Goal: Information Seeking & Learning: Learn about a topic

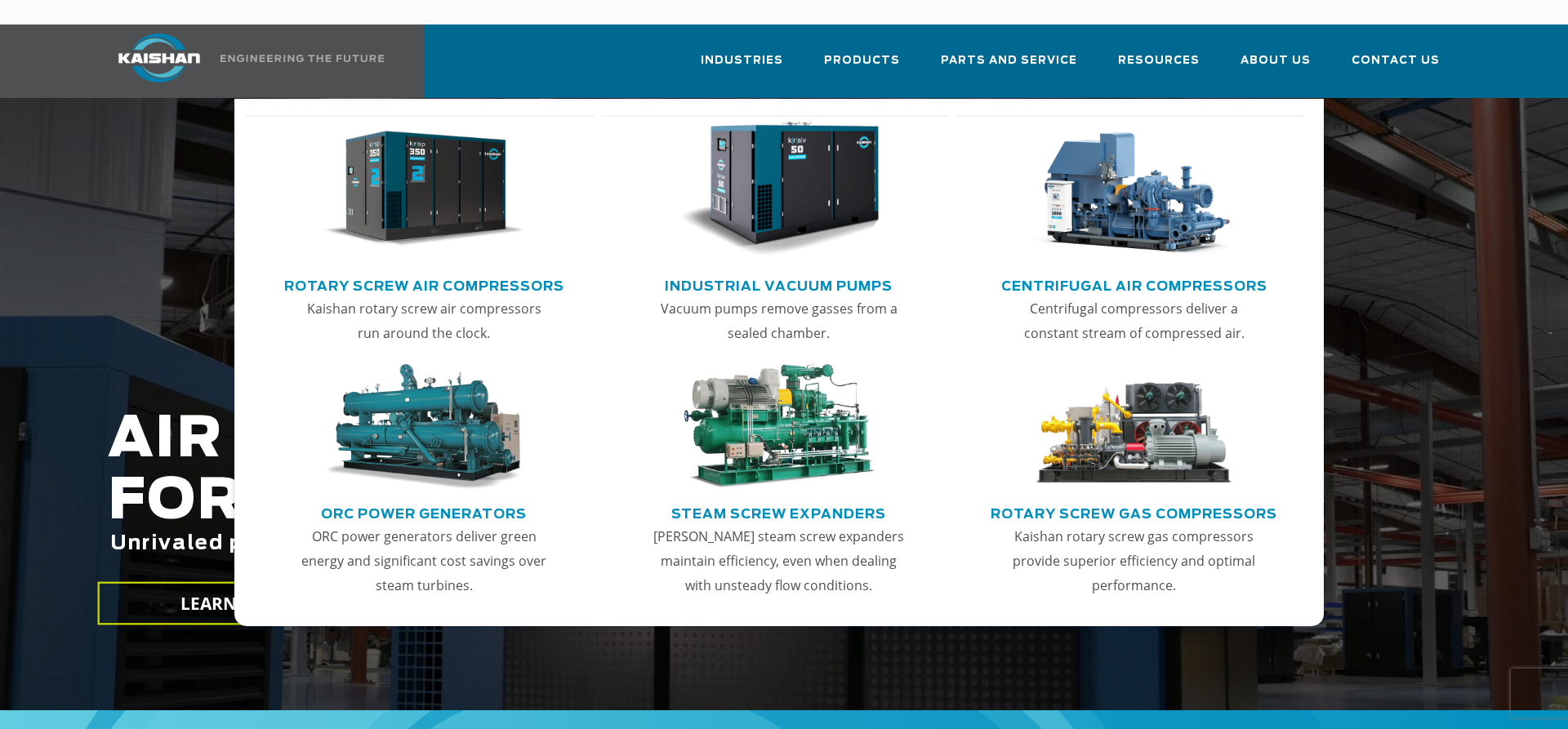
click at [409, 272] on link "Rotary Screw Air Compressors" at bounding box center [424, 285] width 280 height 25
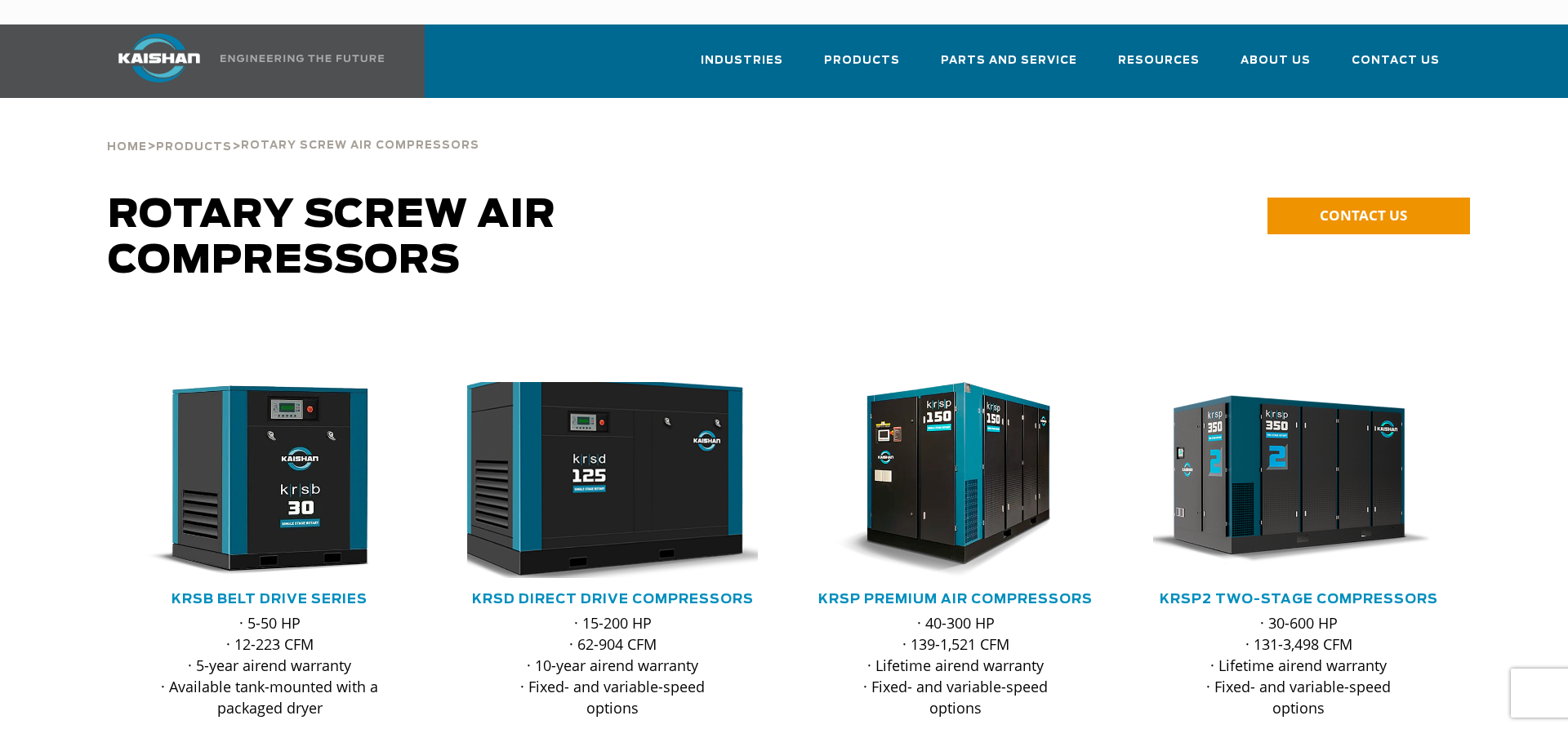
click at [606, 438] on img at bounding box center [600, 481] width 321 height 216
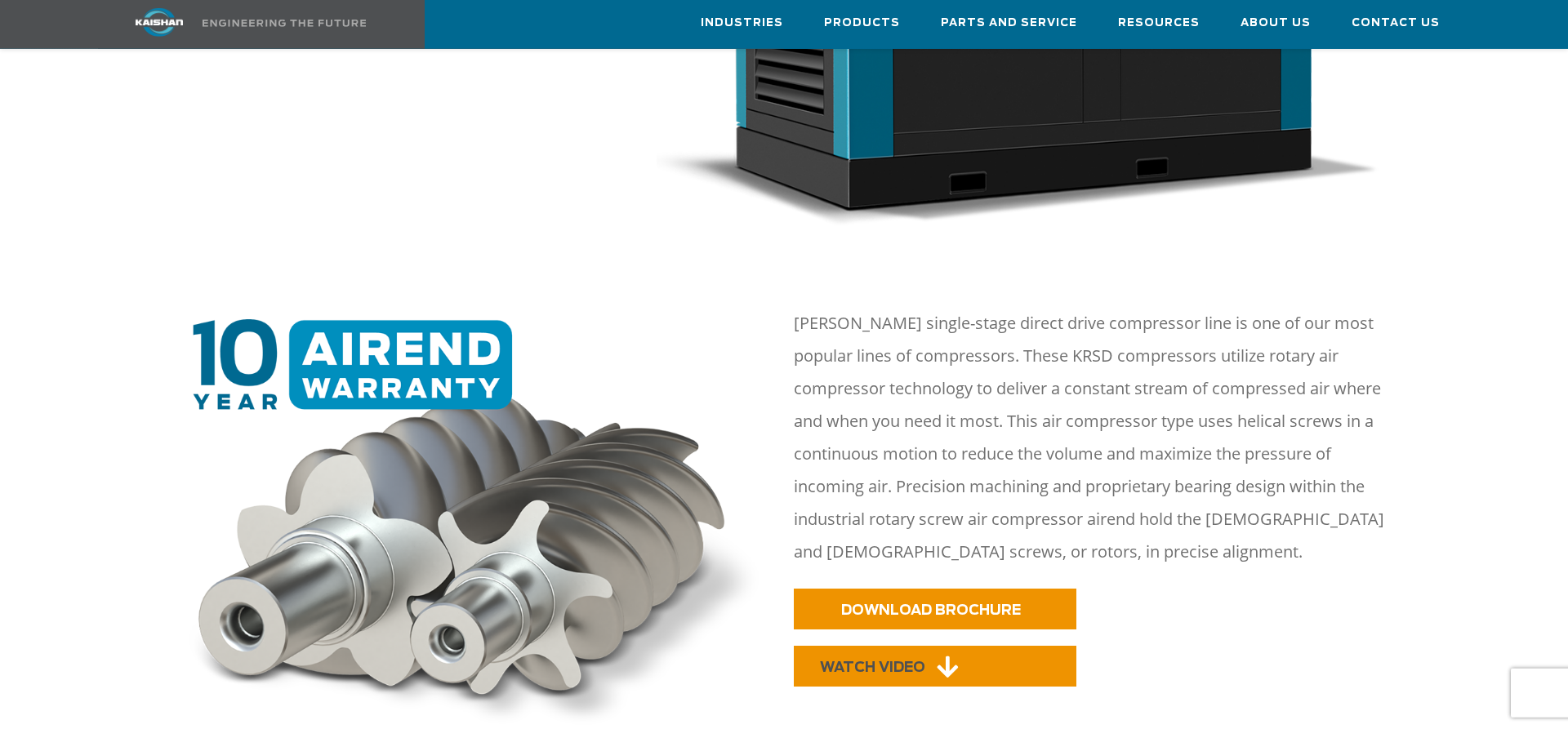
scroll to position [750, 0]
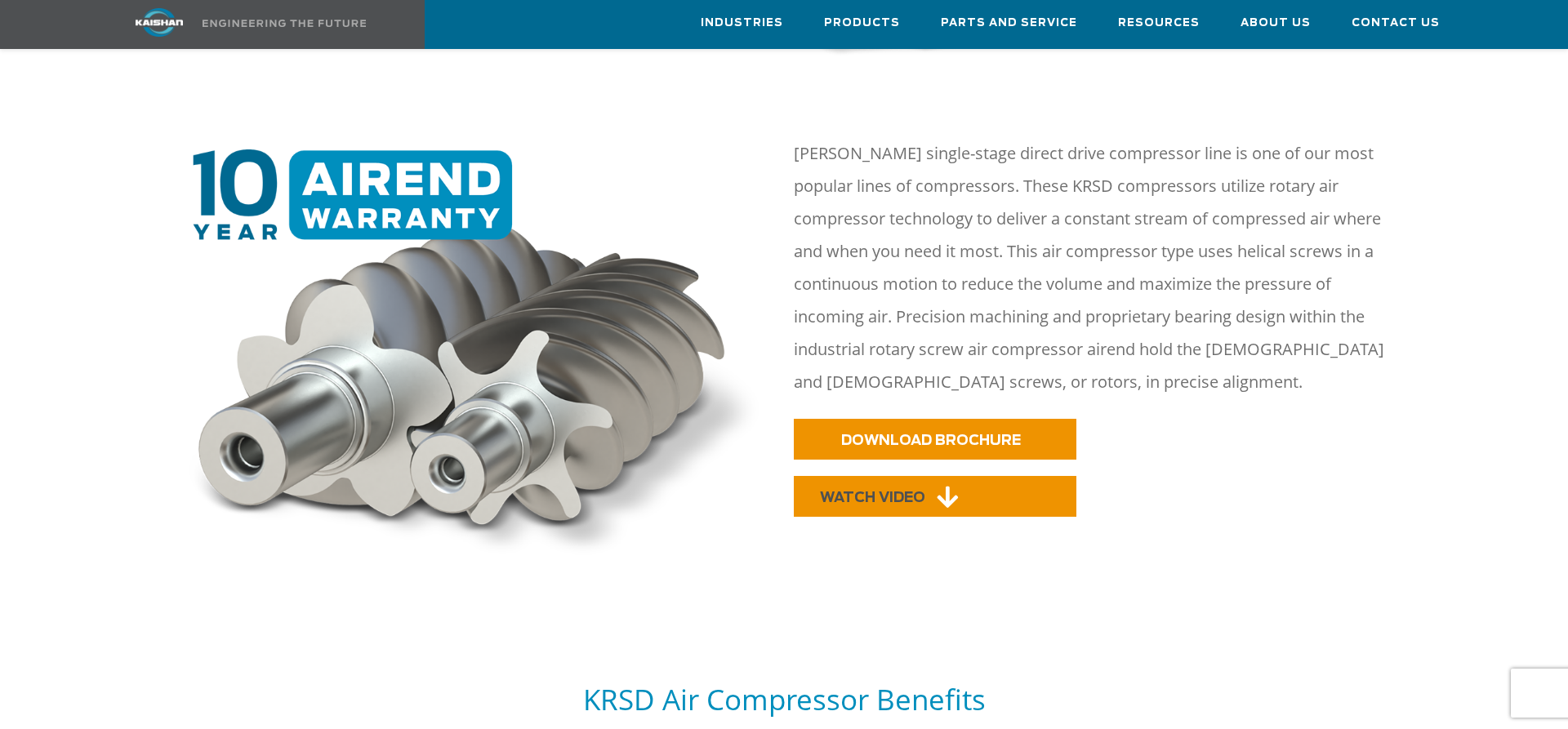
click at [845, 491] on span "WATCH VIDEO" at bounding box center [872, 497] width 105 height 14
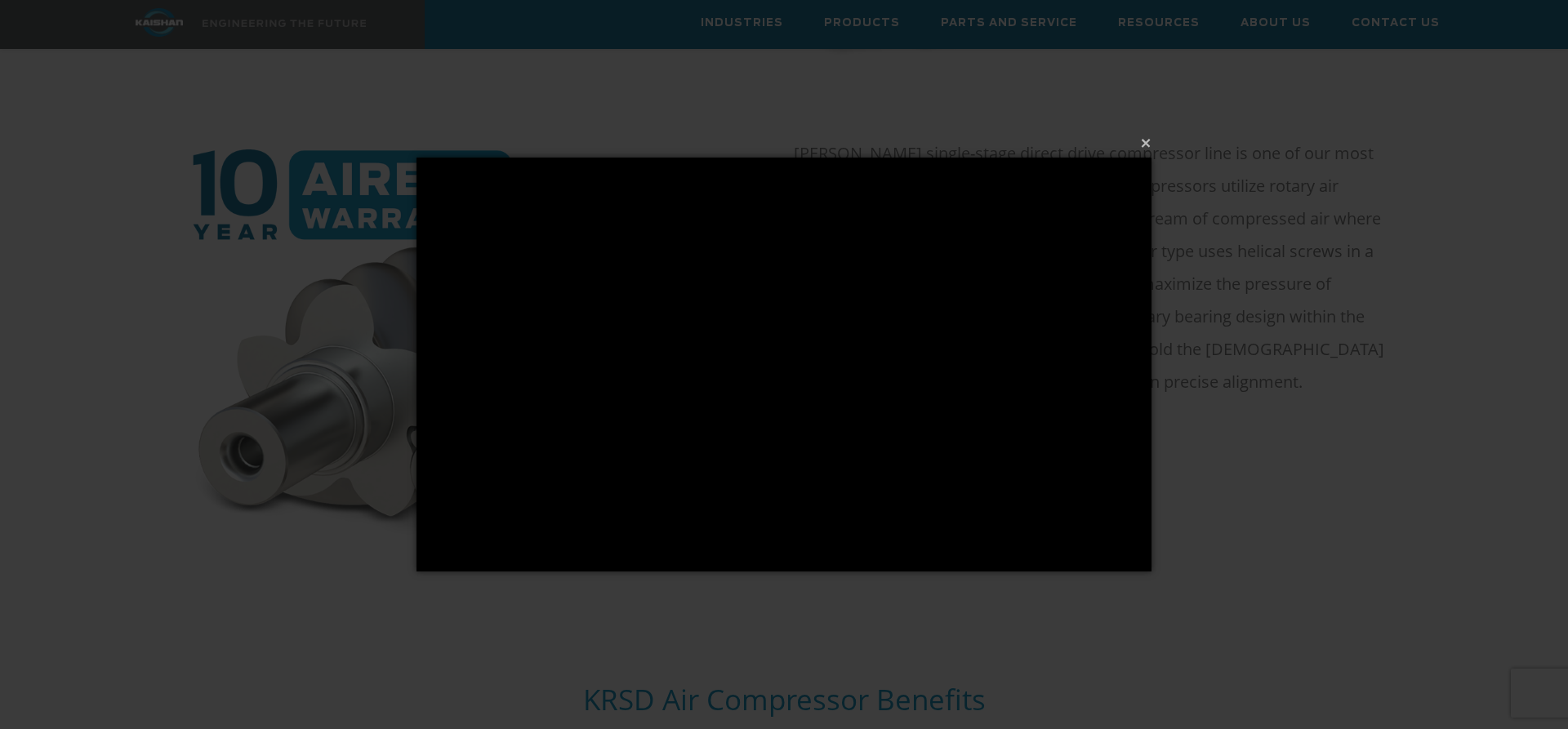
click at [1263, 392] on div "× Loading..." at bounding box center [784, 364] width 1568 height 729
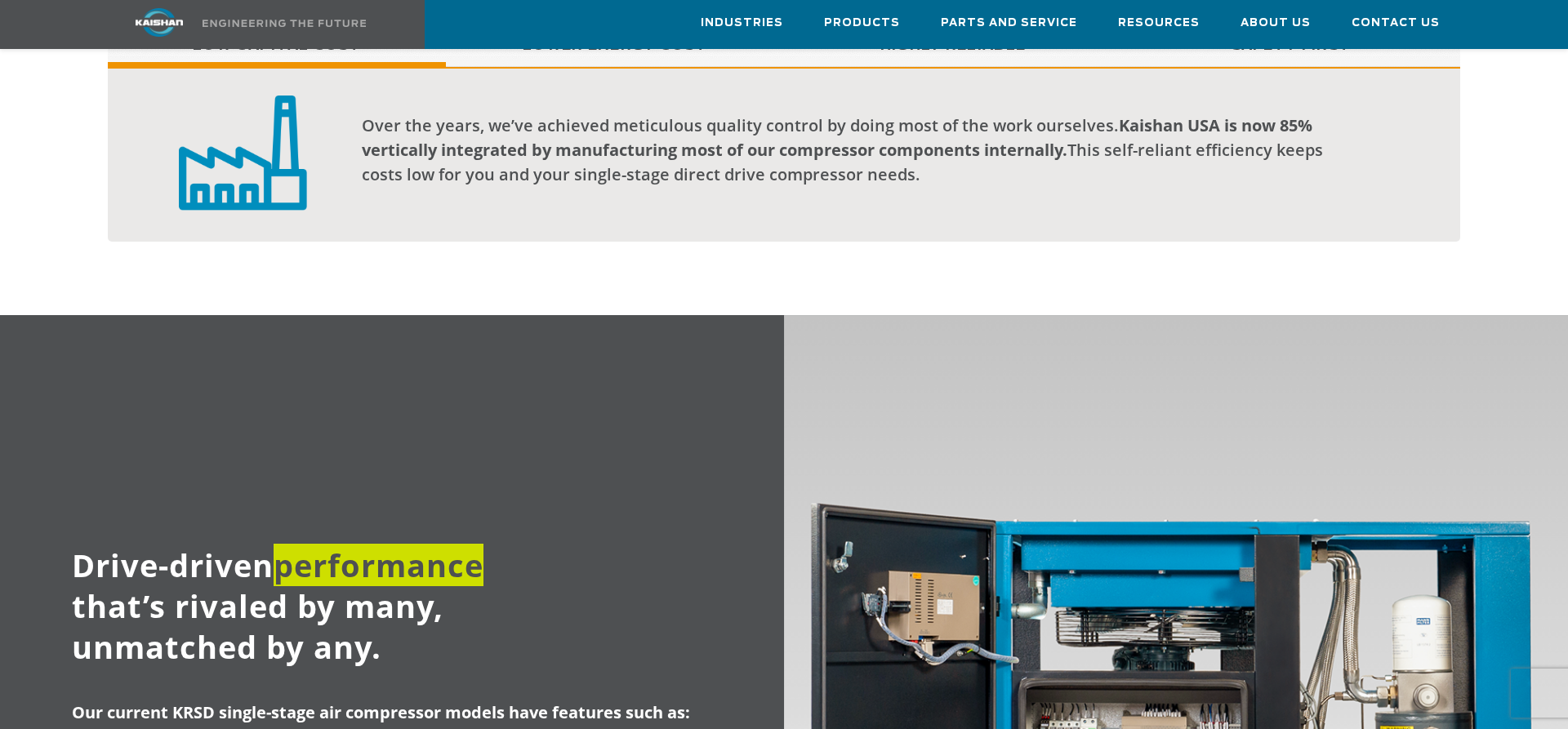
scroll to position [1167, 0]
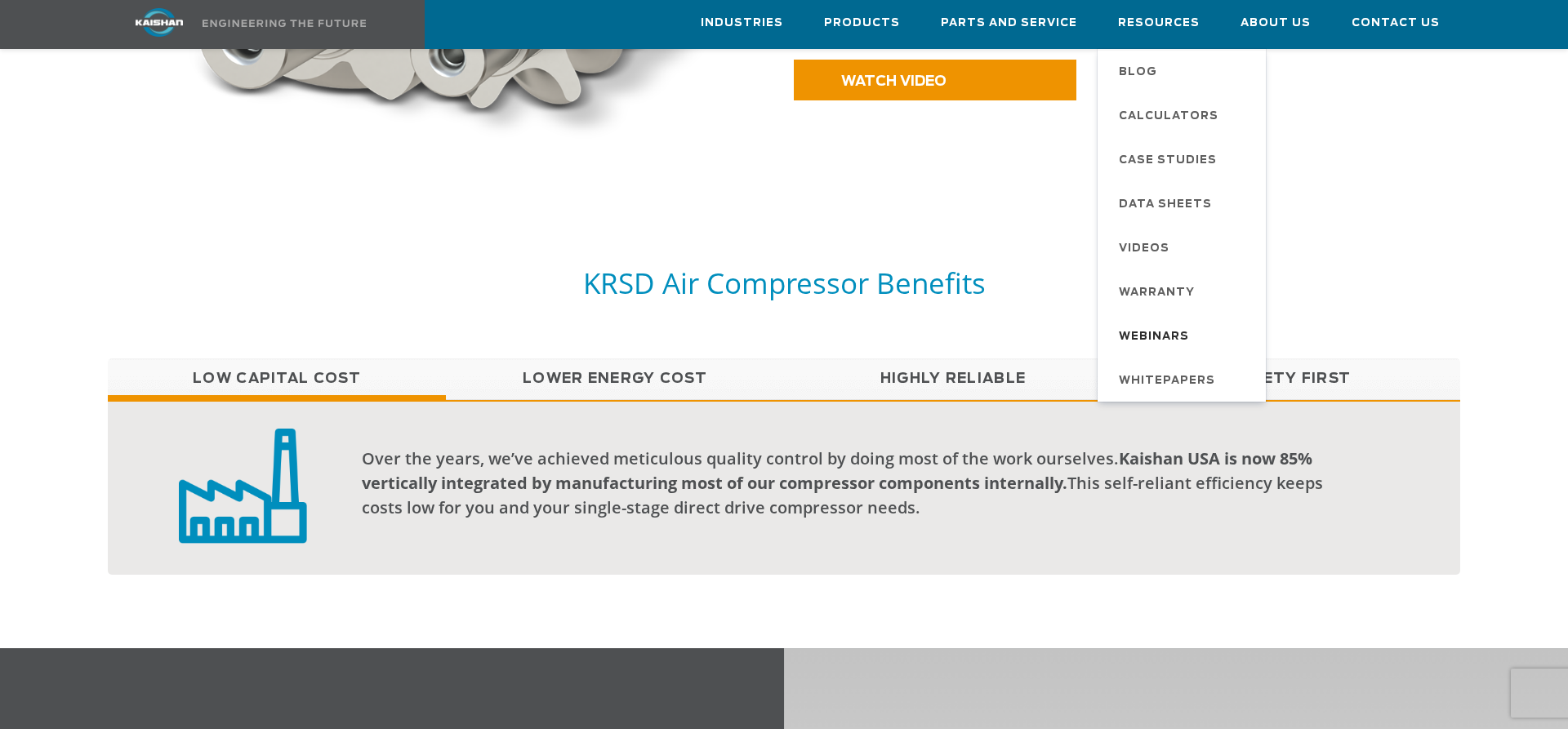
click at [1161, 331] on span "Webinars" at bounding box center [1154, 336] width 71 height 27
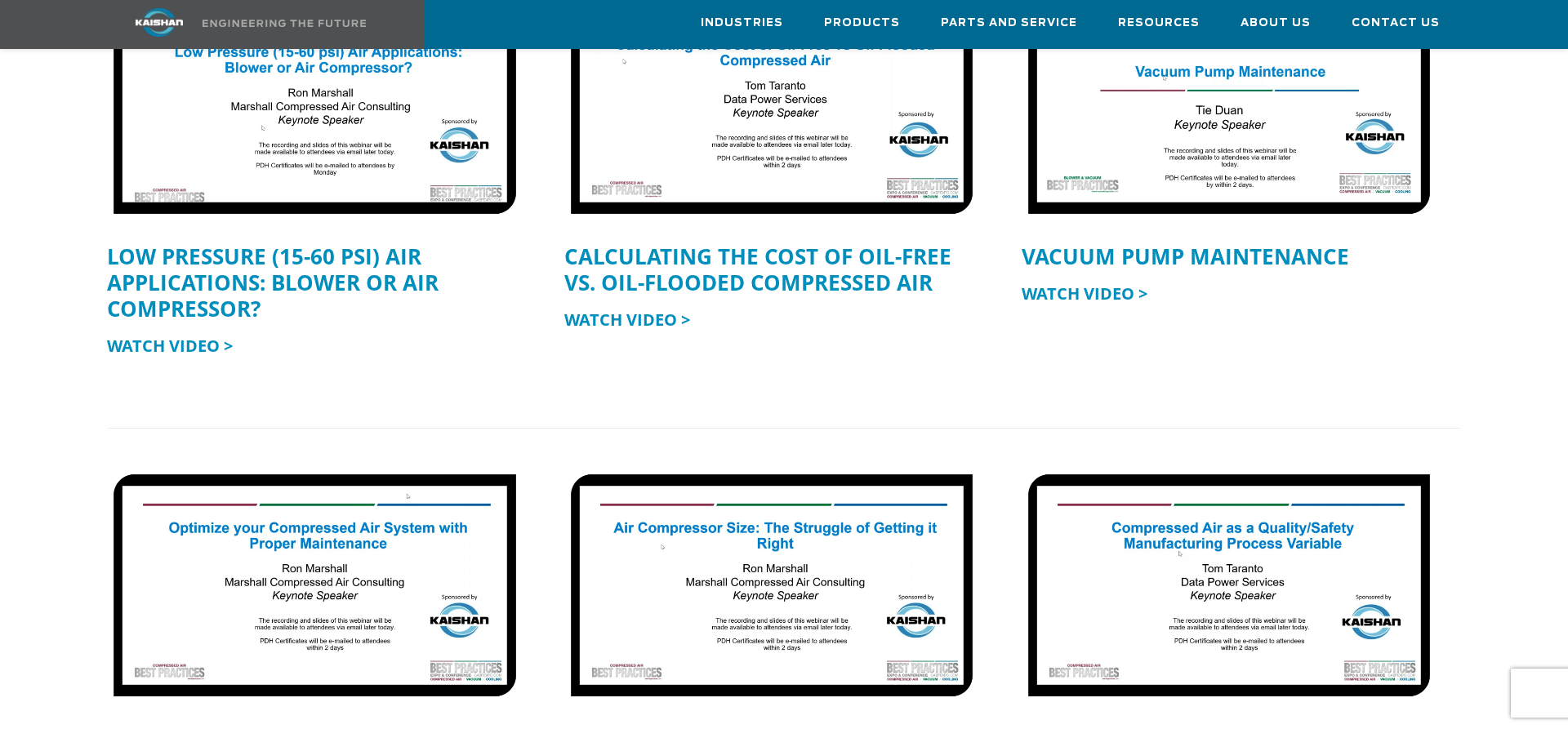
scroll to position [1323, 0]
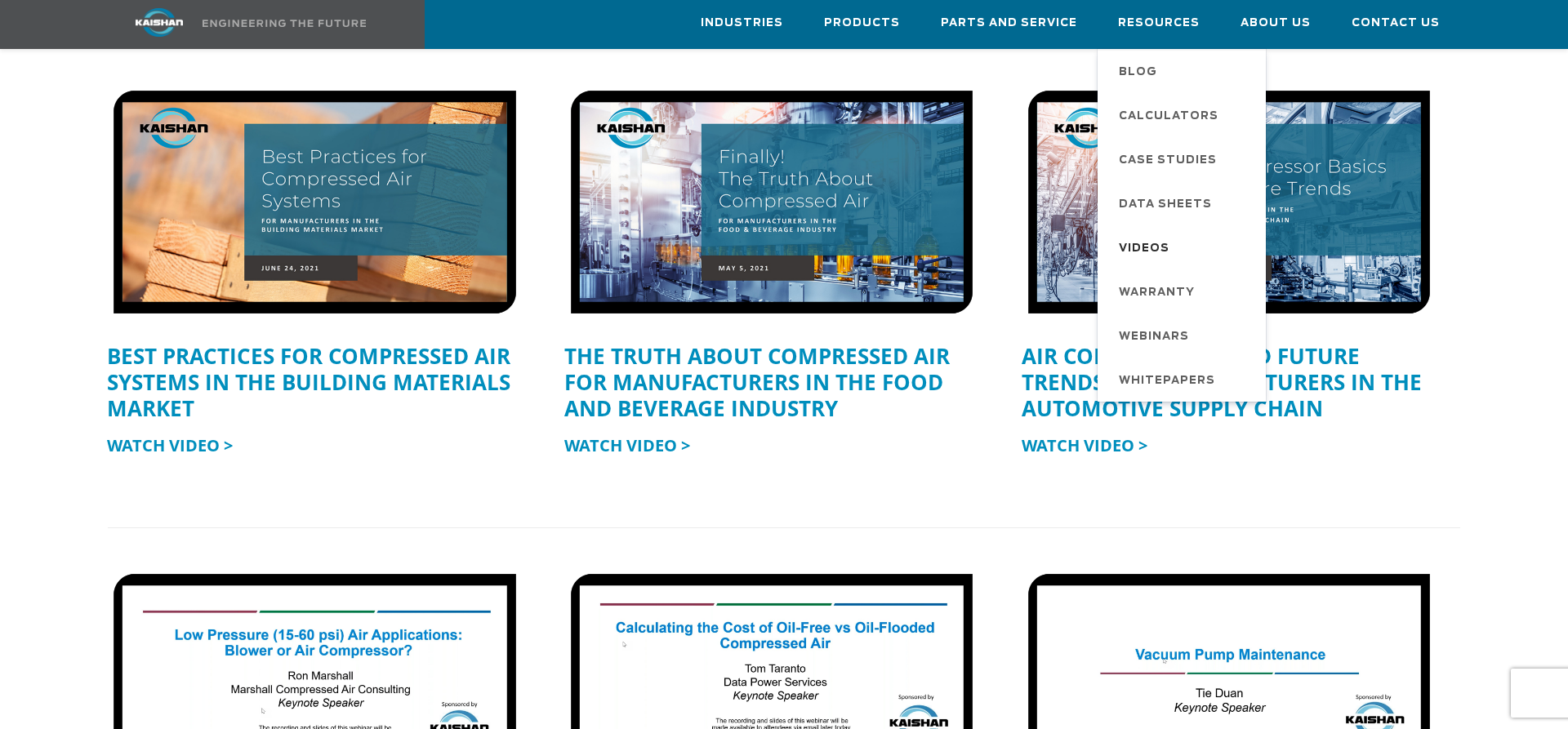
click at [1145, 237] on span "Videos" at bounding box center [1144, 248] width 51 height 27
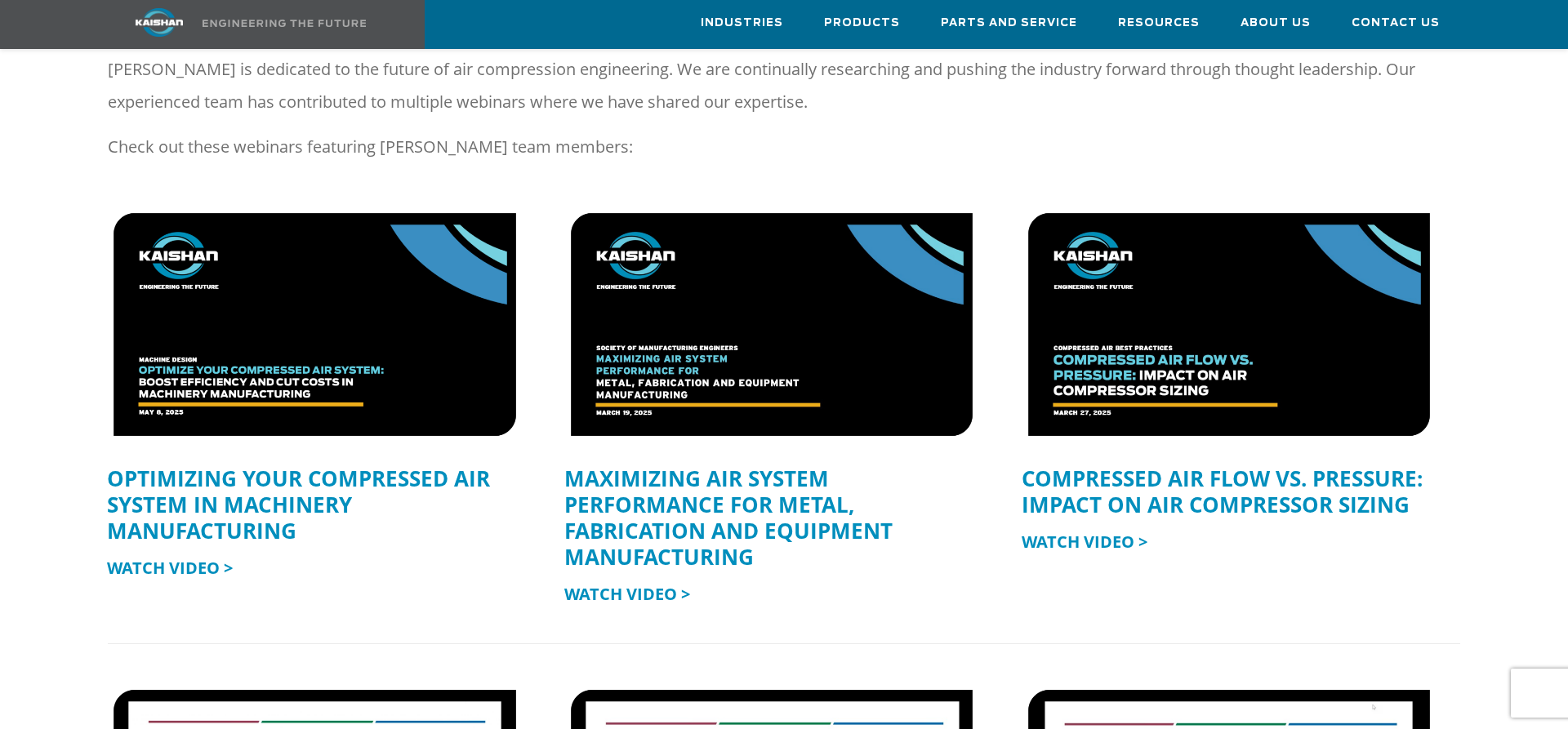
scroll to position [0, 0]
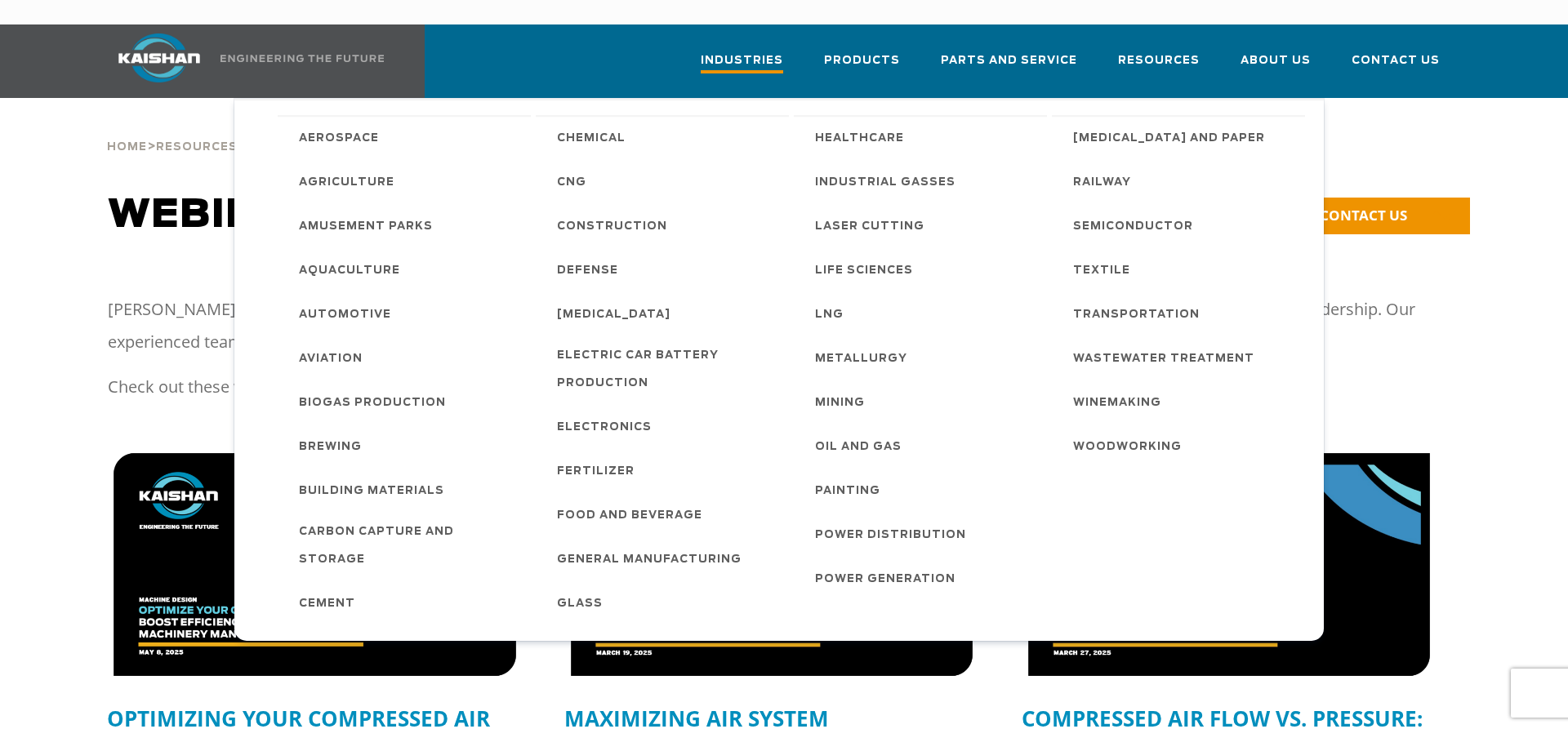
click at [754, 51] on span "Industries" at bounding box center [742, 62] width 82 height 22
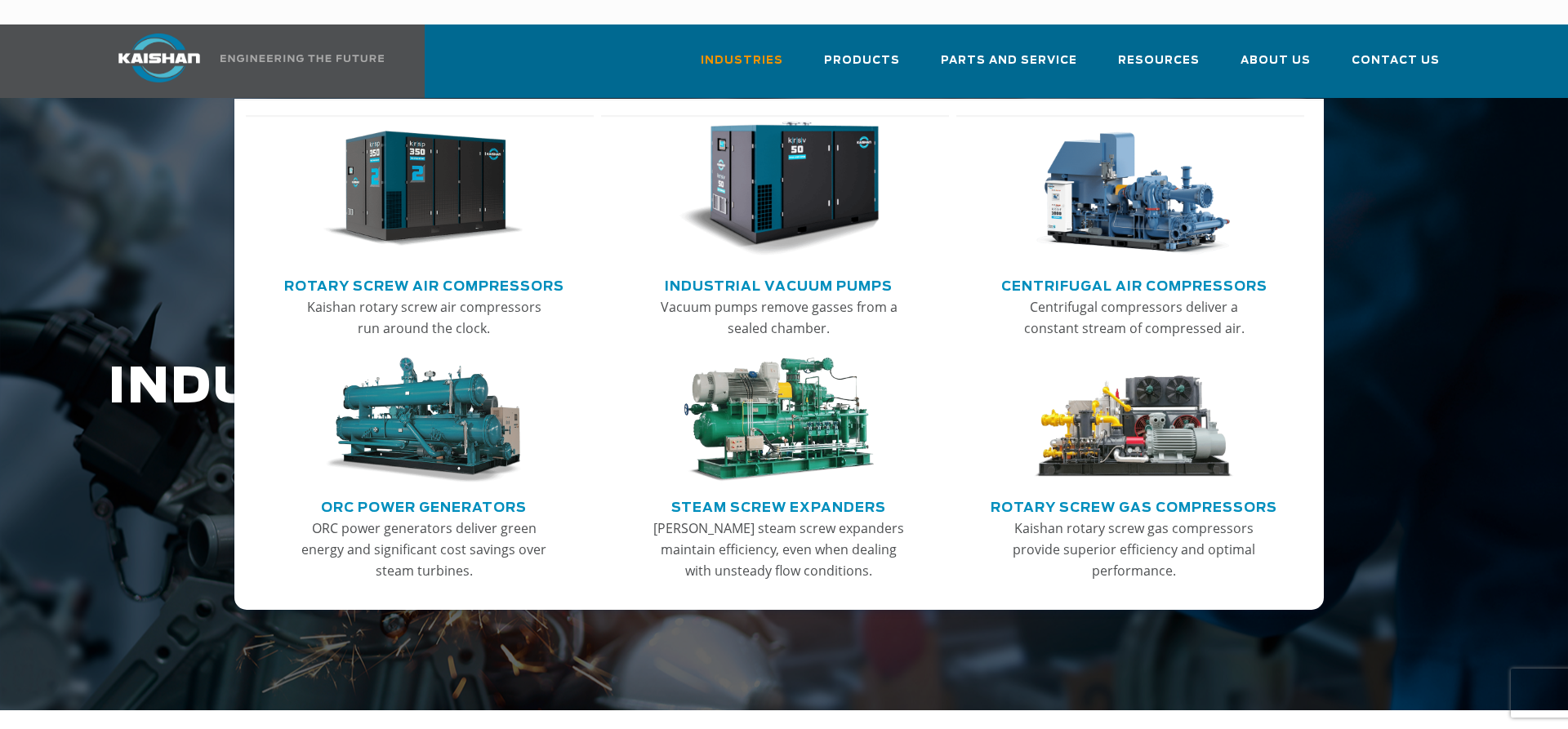
click at [777, 165] on img "Main menu" at bounding box center [779, 189] width 201 height 135
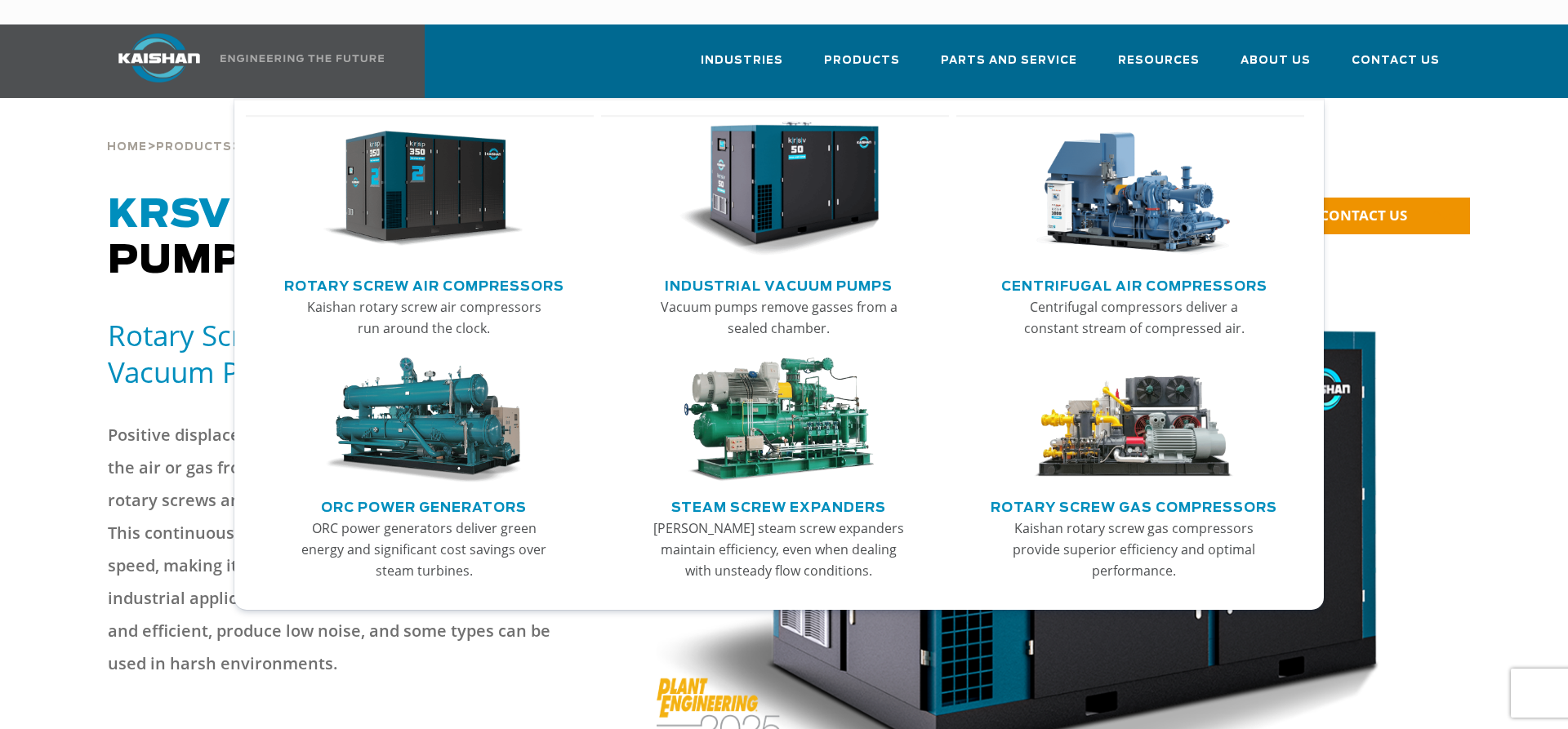
click at [414, 193] on img "Main menu" at bounding box center [424, 189] width 201 height 135
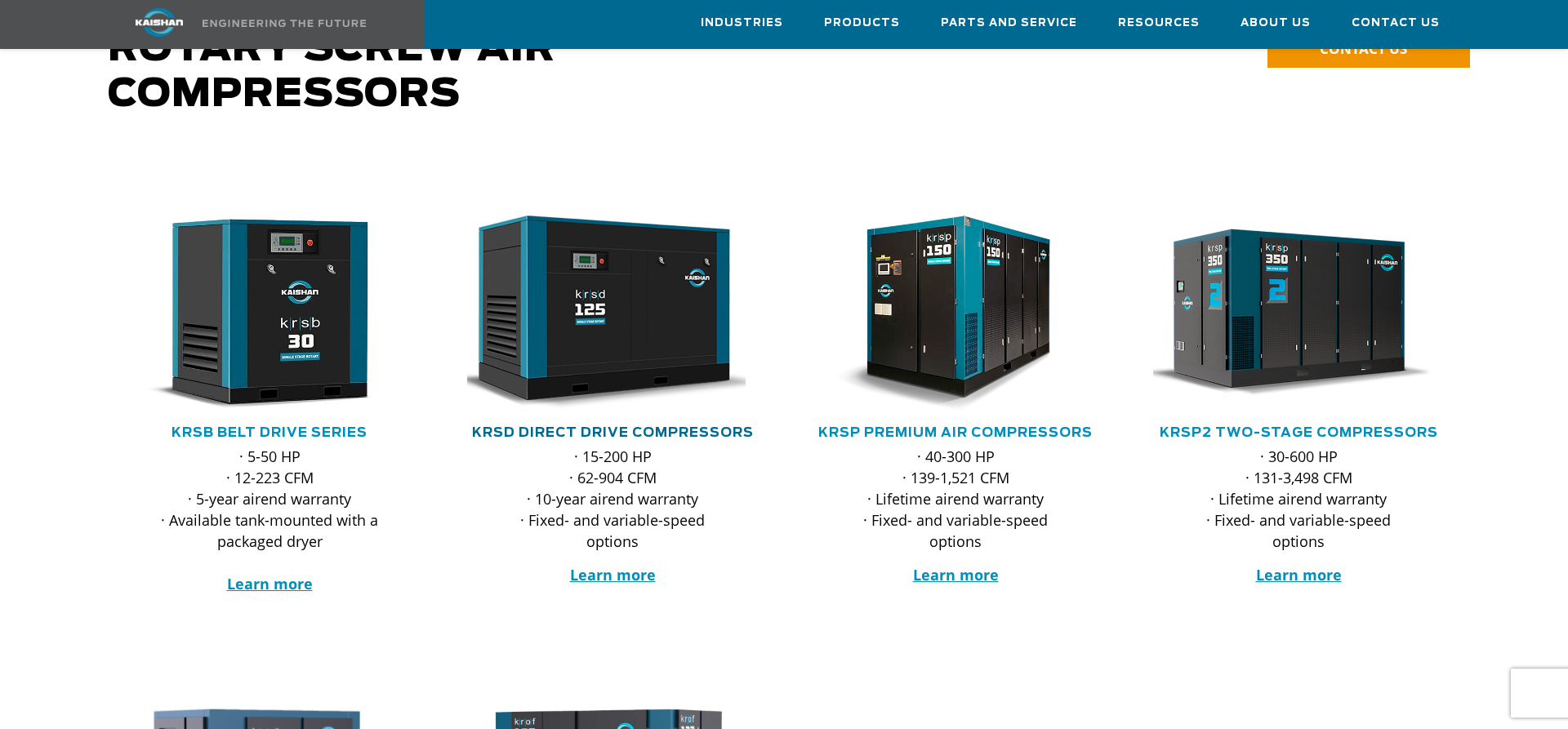
scroll to position [167, 0]
click at [616, 426] on link "KRSD Direct Drive Compressors" at bounding box center [612, 433] width 282 height 13
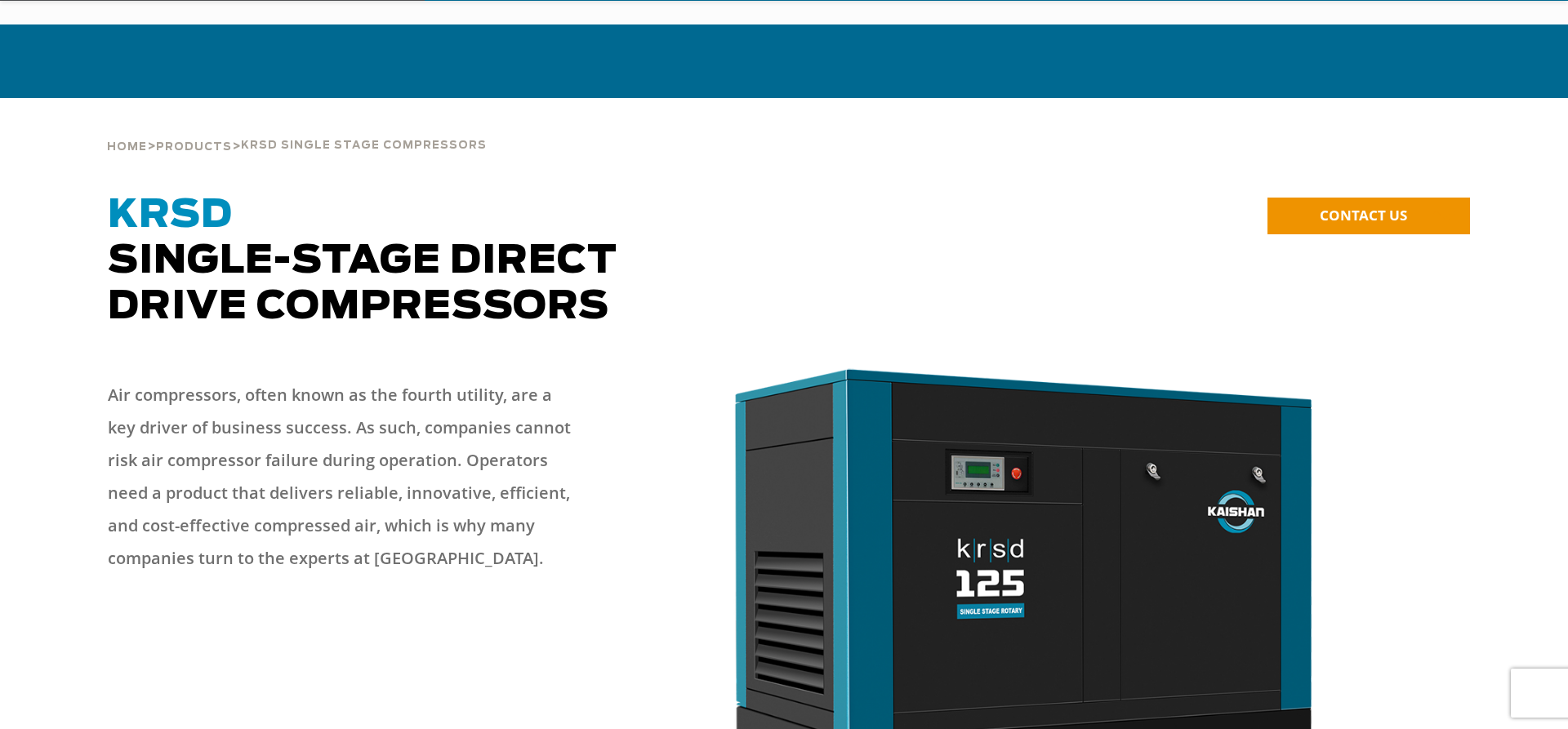
scroll to position [583, 0]
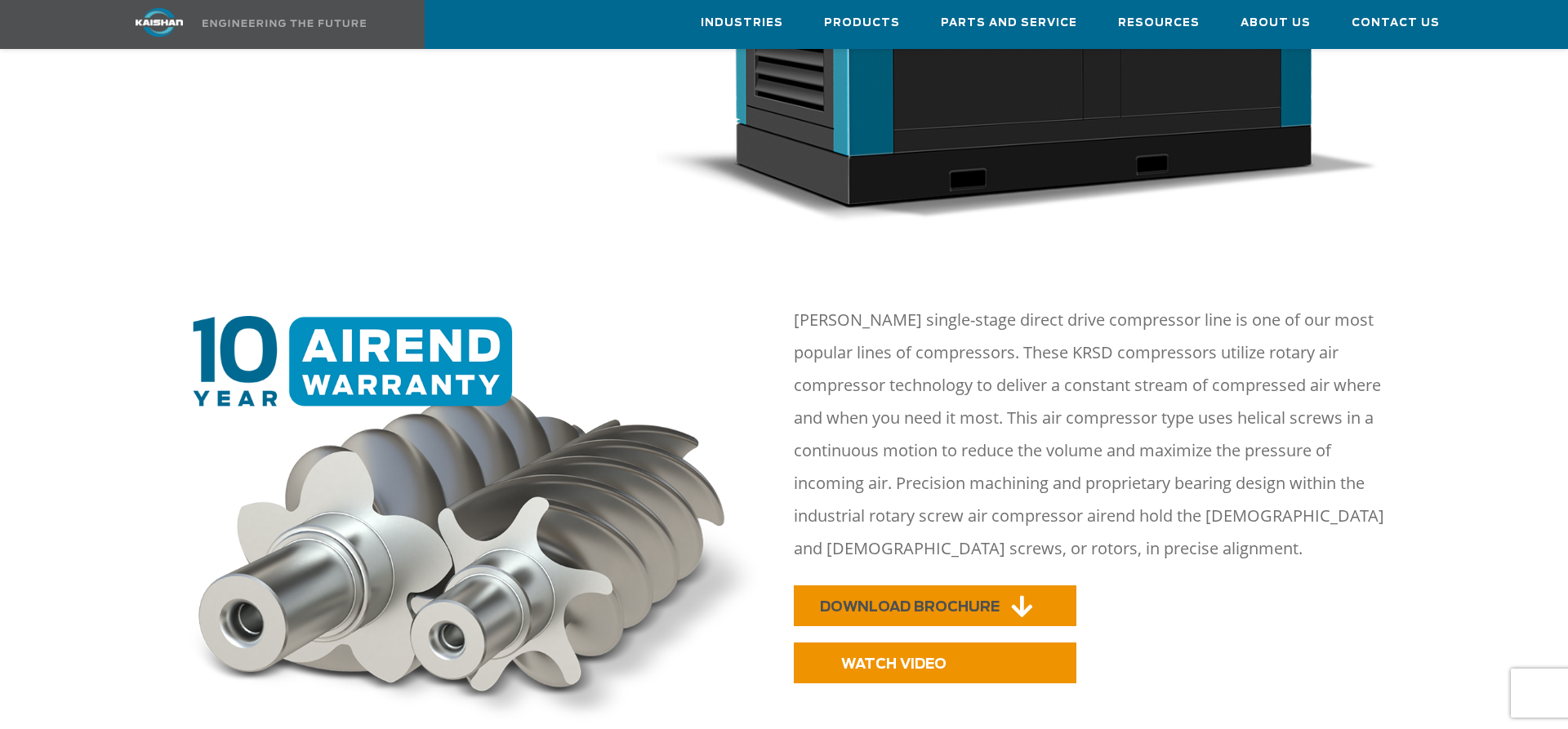
click at [853, 600] on span "DOWNLOAD BROCHURE" at bounding box center [909, 607] width 179 height 14
